Goal: Obtain resource: Obtain resource

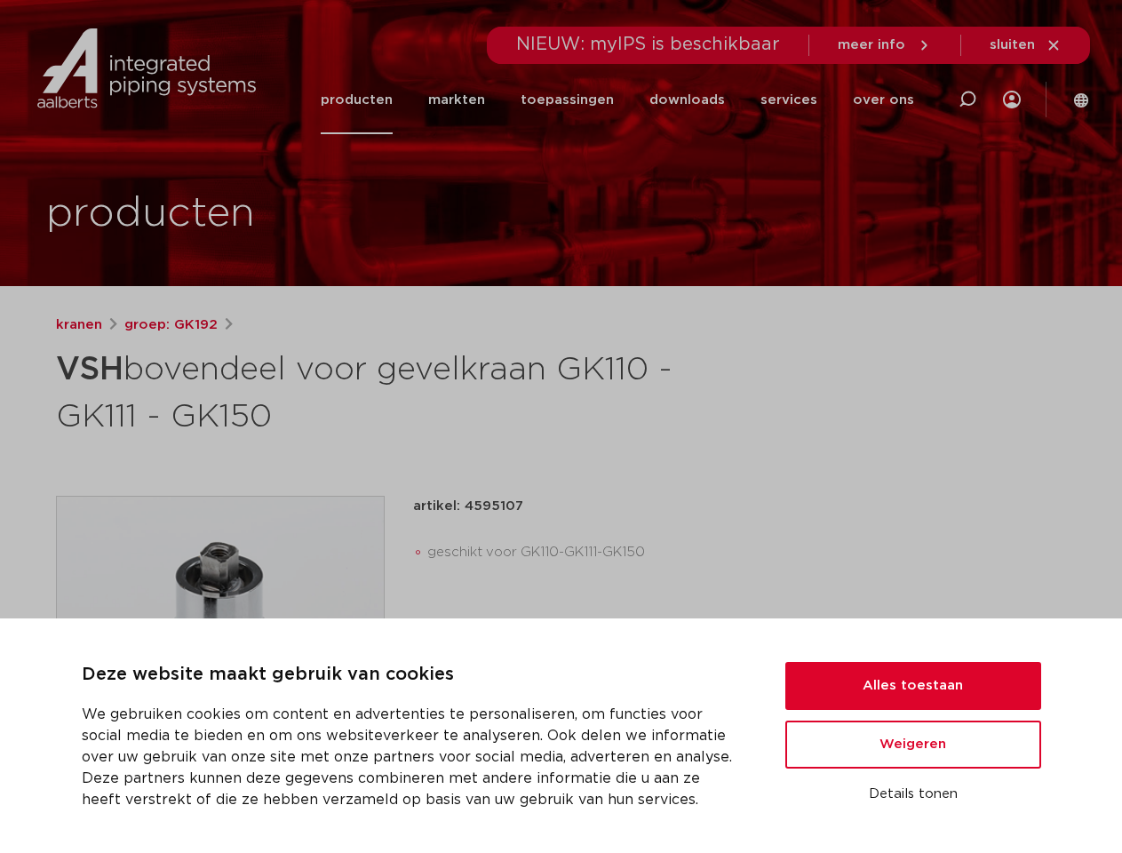
click at [561, 426] on h1 "VSH bovendeel voor gevelkraan GK110 - GK111 - GK150" at bounding box center [389, 391] width 667 height 96
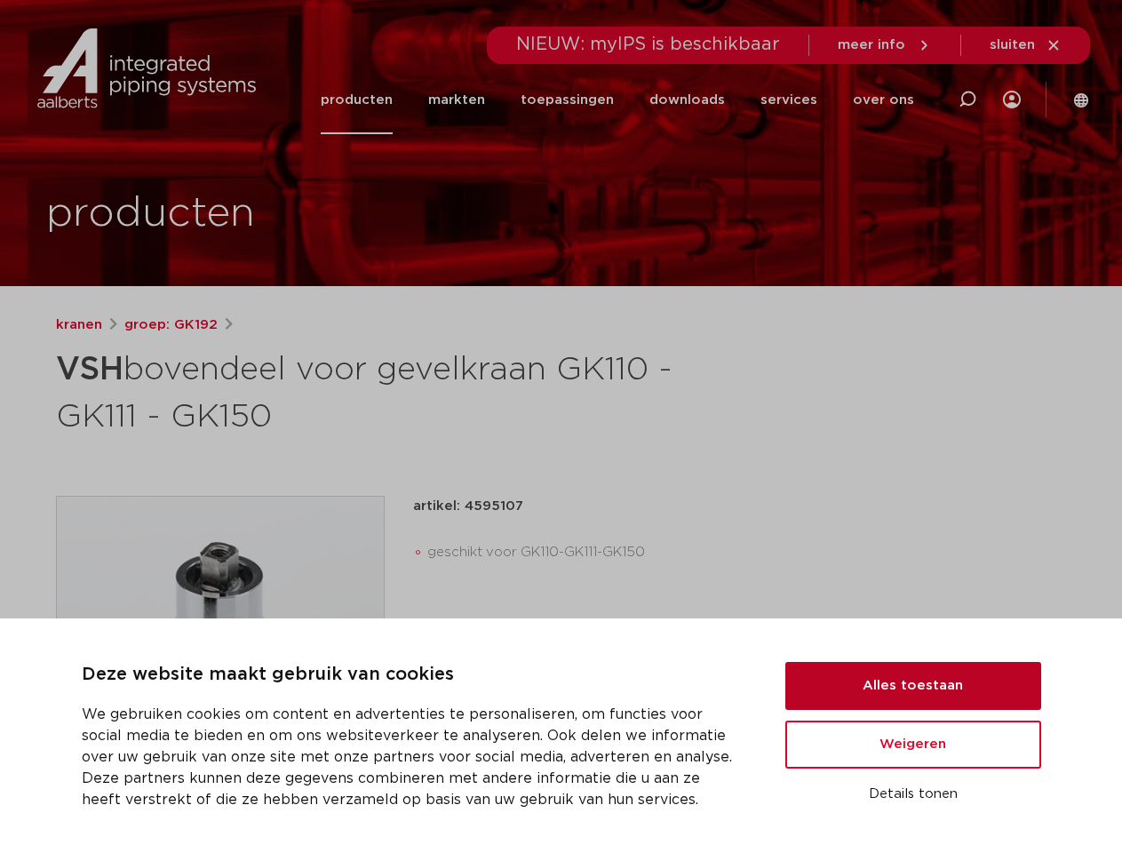
click at [913, 686] on button "Alles toestaan" at bounding box center [913, 686] width 256 height 48
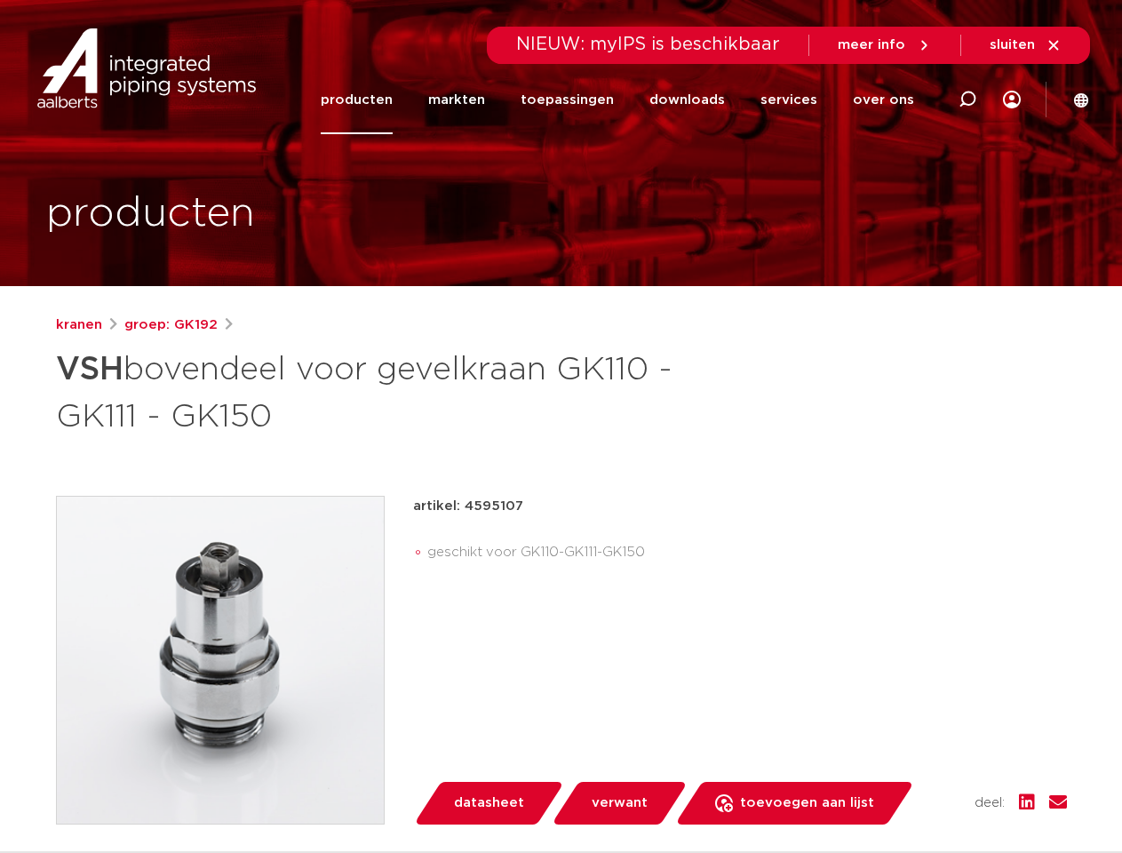
click at [913, 744] on div "artikel: 4595107 geschikt voor GK110-GK111-GK150 lees meer [PERSON_NAME] datash…" at bounding box center [740, 660] width 654 height 329
click at [913, 794] on div "datasheet verwant toevoegen aan lijst opslaan in my IPS verwijder uit lijst" at bounding box center [747, 803] width 640 height 43
click at [626, 99] on li "toepassingen" at bounding box center [567, 100] width 129 height 68
click at [967, 99] on icon at bounding box center [967, 99] width 21 height 21
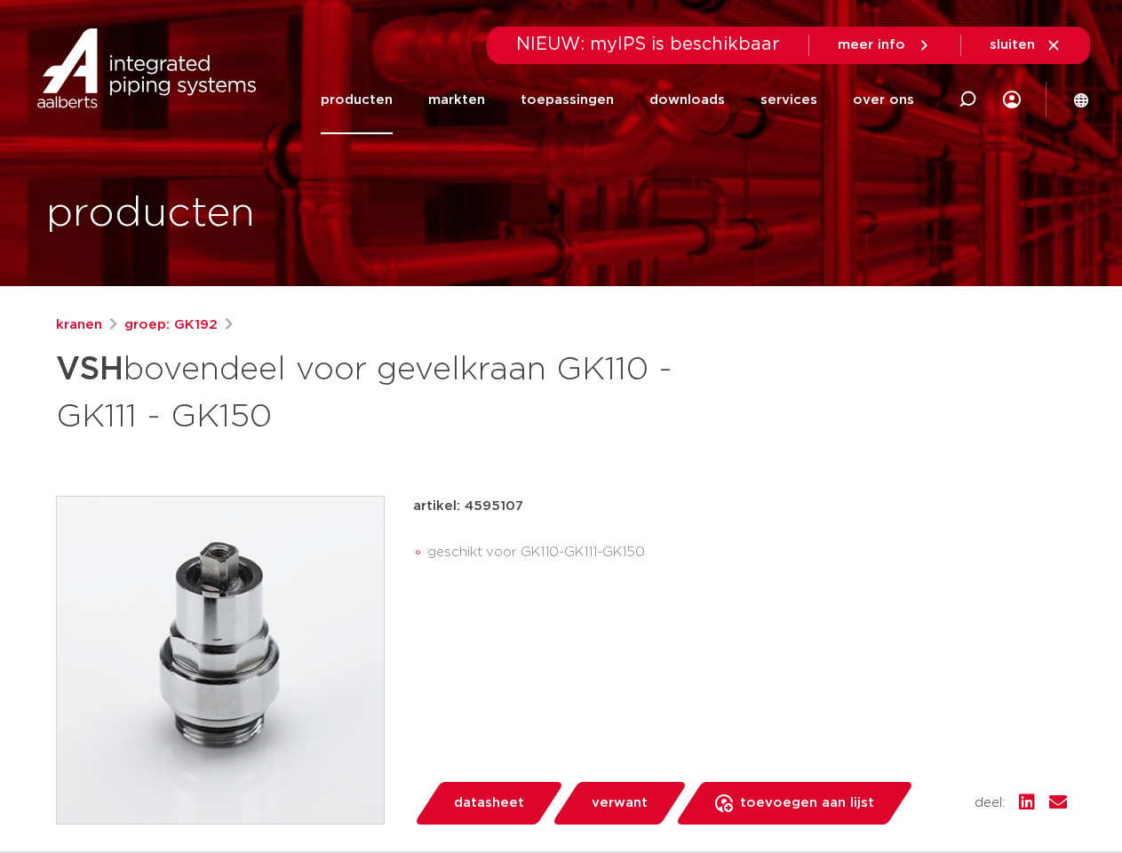
click at [1026, 45] on span "sluiten" at bounding box center [1012, 44] width 45 height 13
